Goal: Information Seeking & Learning: Learn about a topic

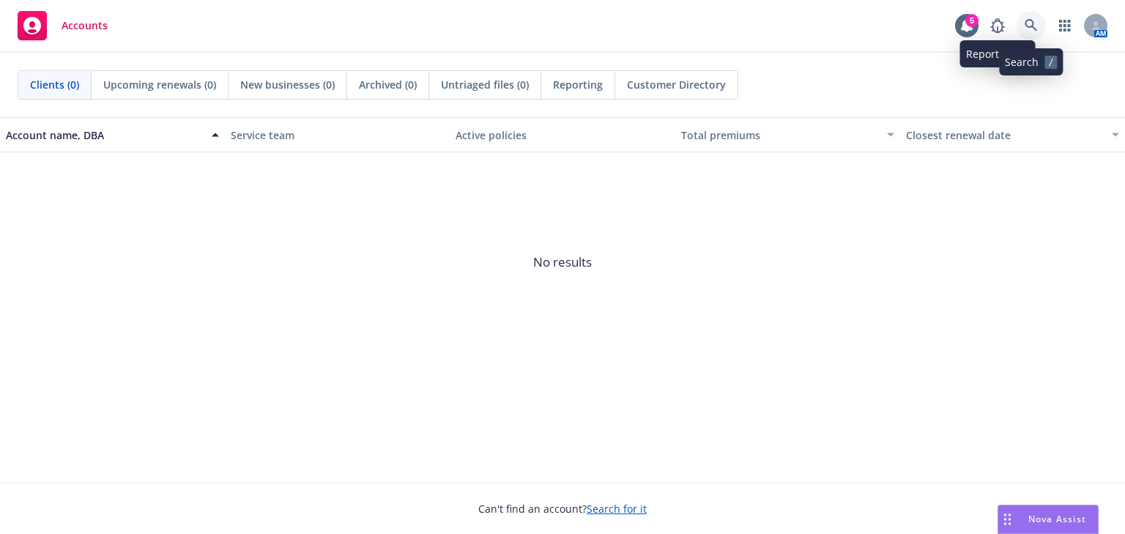
click at [1023, 26] on link at bounding box center [1031, 25] width 29 height 29
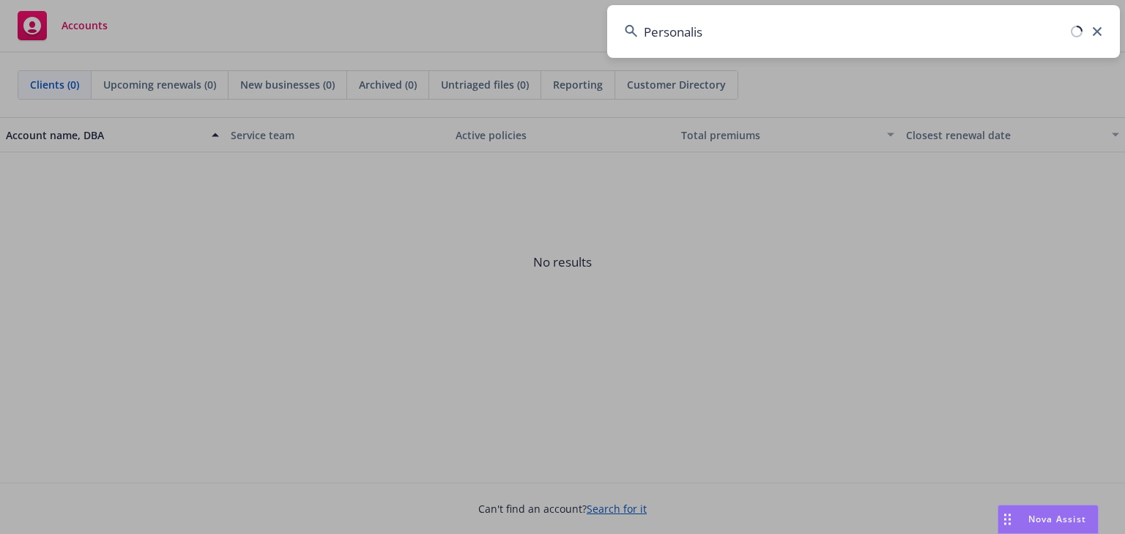
type input "Personalis"
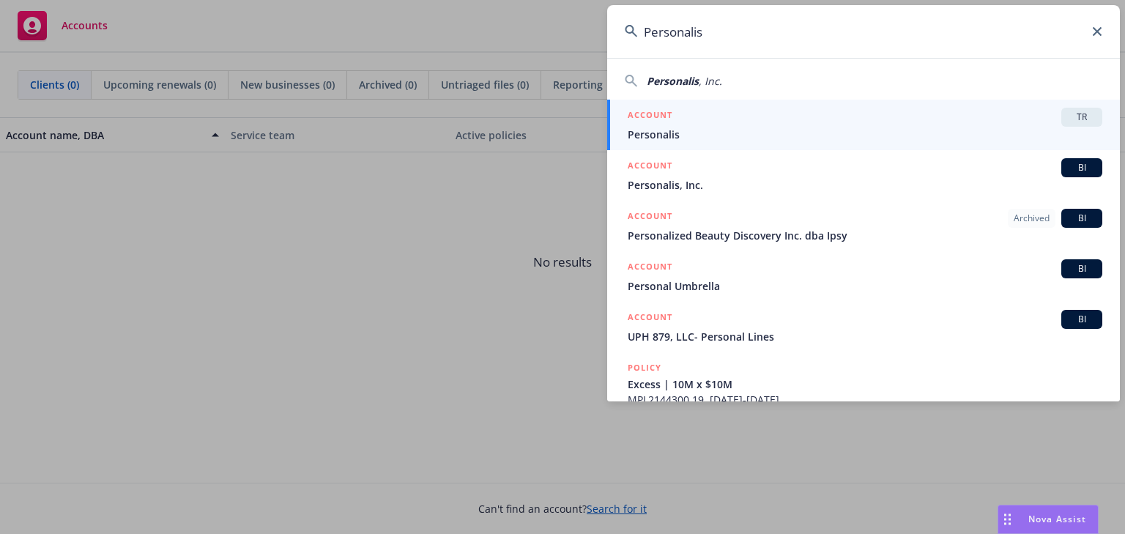
click at [701, 123] on div "ACCOUNT TR" at bounding box center [865, 117] width 475 height 19
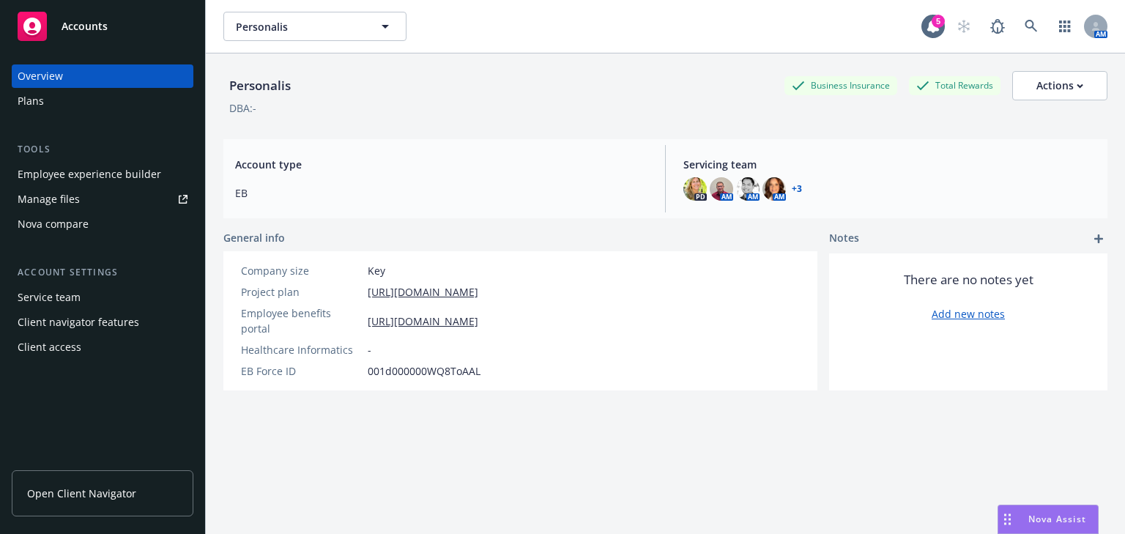
click at [84, 170] on div "Employee experience builder" at bounding box center [90, 174] width 144 height 23
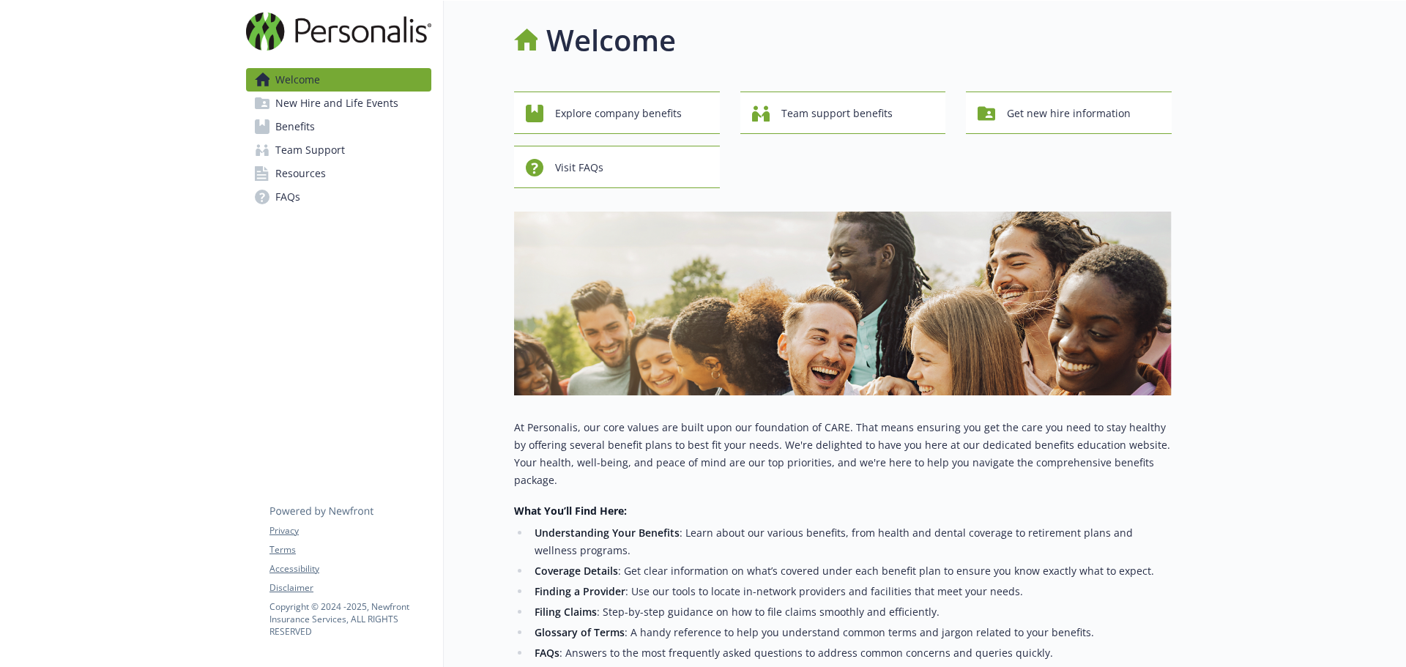
click at [296, 130] on span "Benefits" at bounding box center [295, 126] width 40 height 23
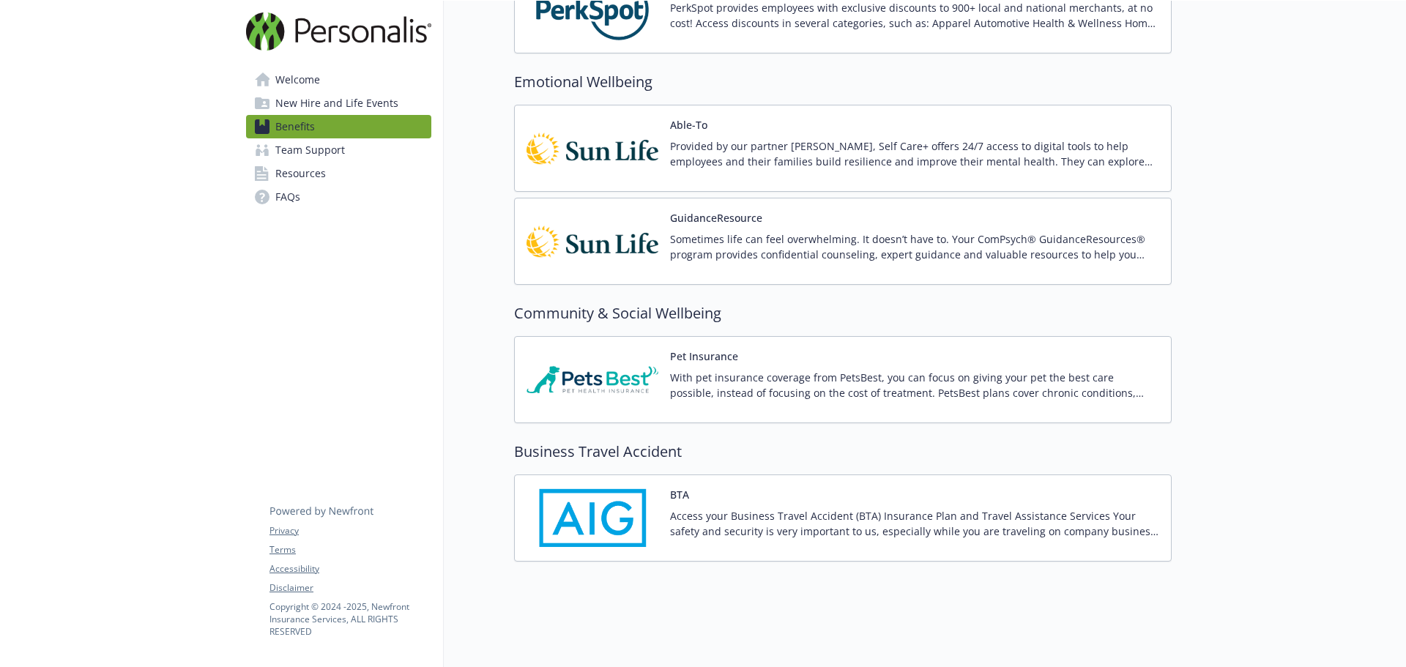
scroll to position [2386, 0]
